Goal: Task Accomplishment & Management: Use online tool/utility

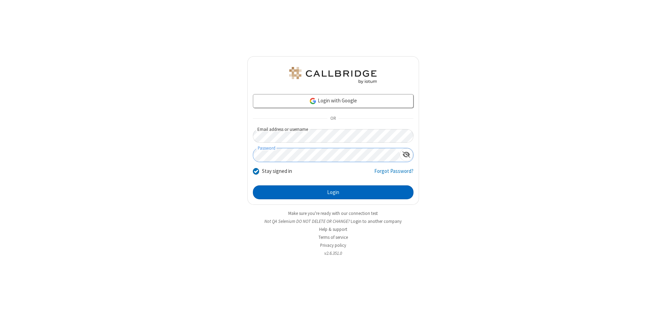
click at [333, 192] on button "Login" at bounding box center [333, 192] width 161 height 14
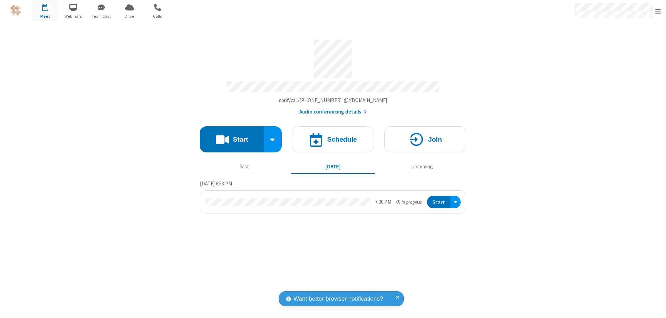
click at [658, 11] on span "Open menu" at bounding box center [658, 11] width 6 height 7
click at [129, 16] on span "Drive" at bounding box center [130, 16] width 26 height 6
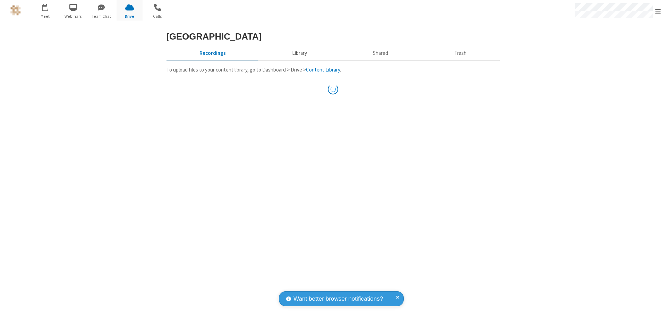
click at [298, 60] on button "Library" at bounding box center [299, 52] width 81 height 13
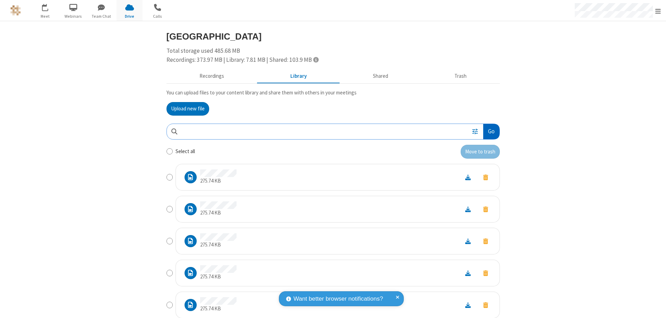
click at [488, 131] on button "Go" at bounding box center [491, 132] width 16 height 16
click at [188, 109] on button "Upload new file" at bounding box center [187, 109] width 43 height 14
